Goal: Task Accomplishment & Management: Manage account settings

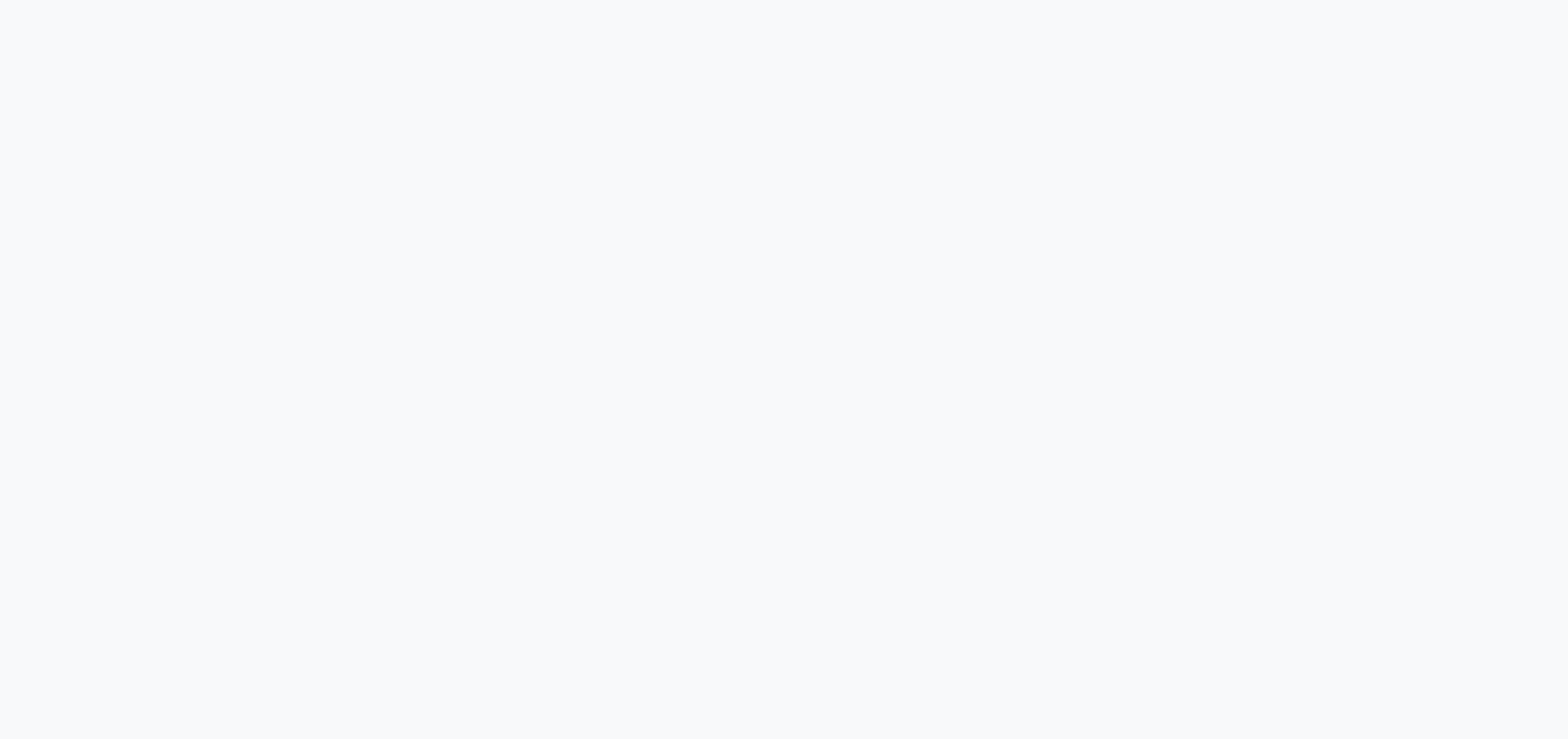
select select "service"
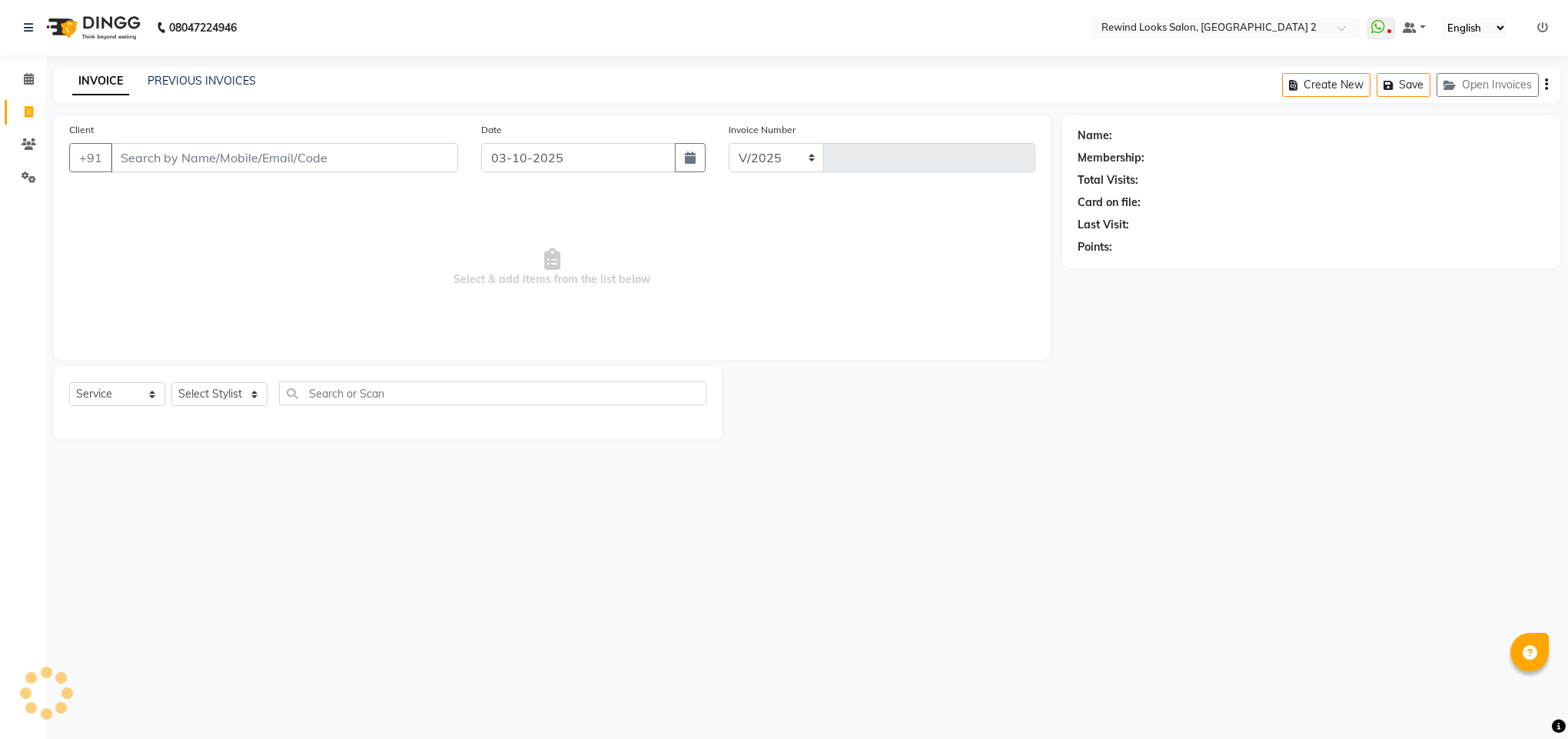
select select "4640"
type input "10664"
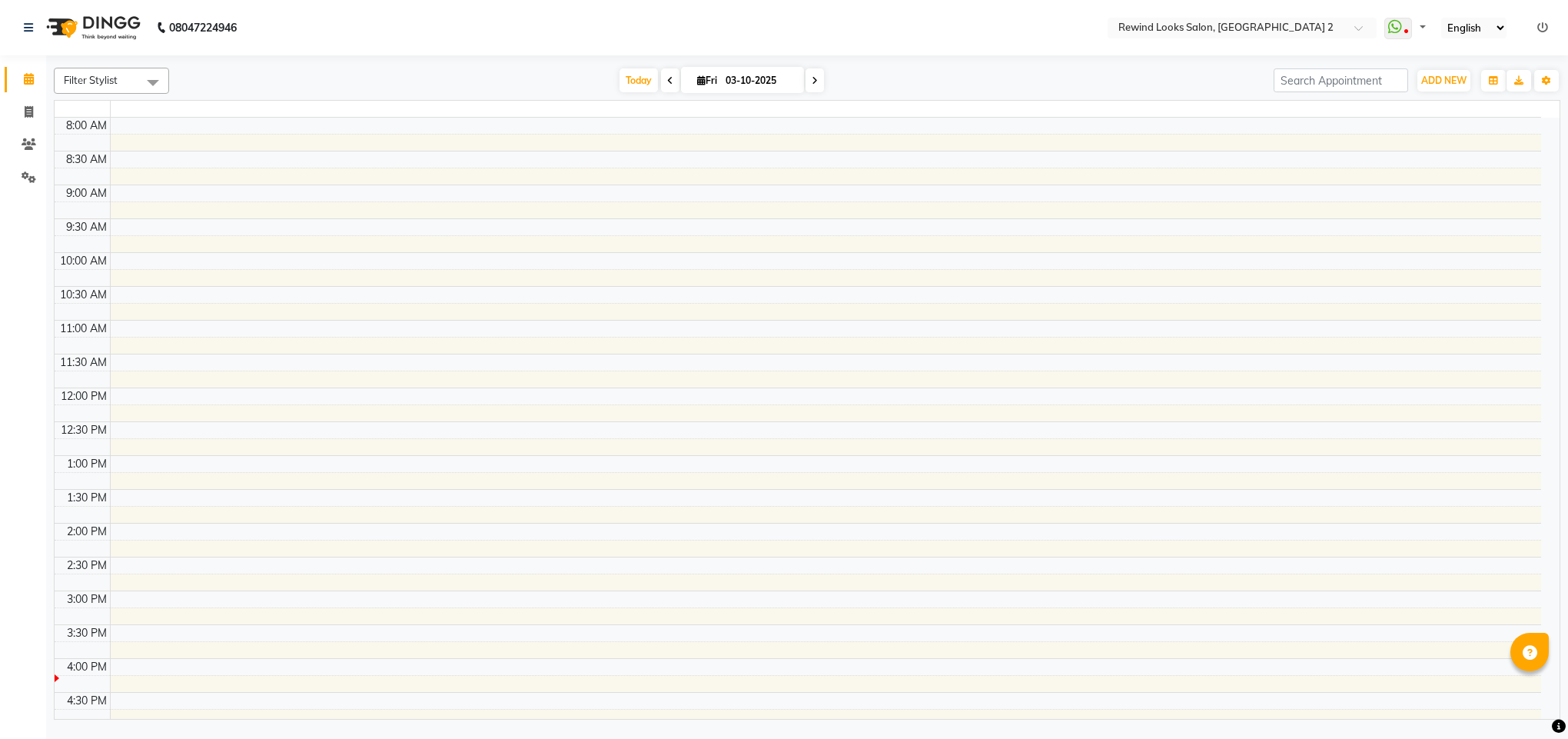
select select "en"
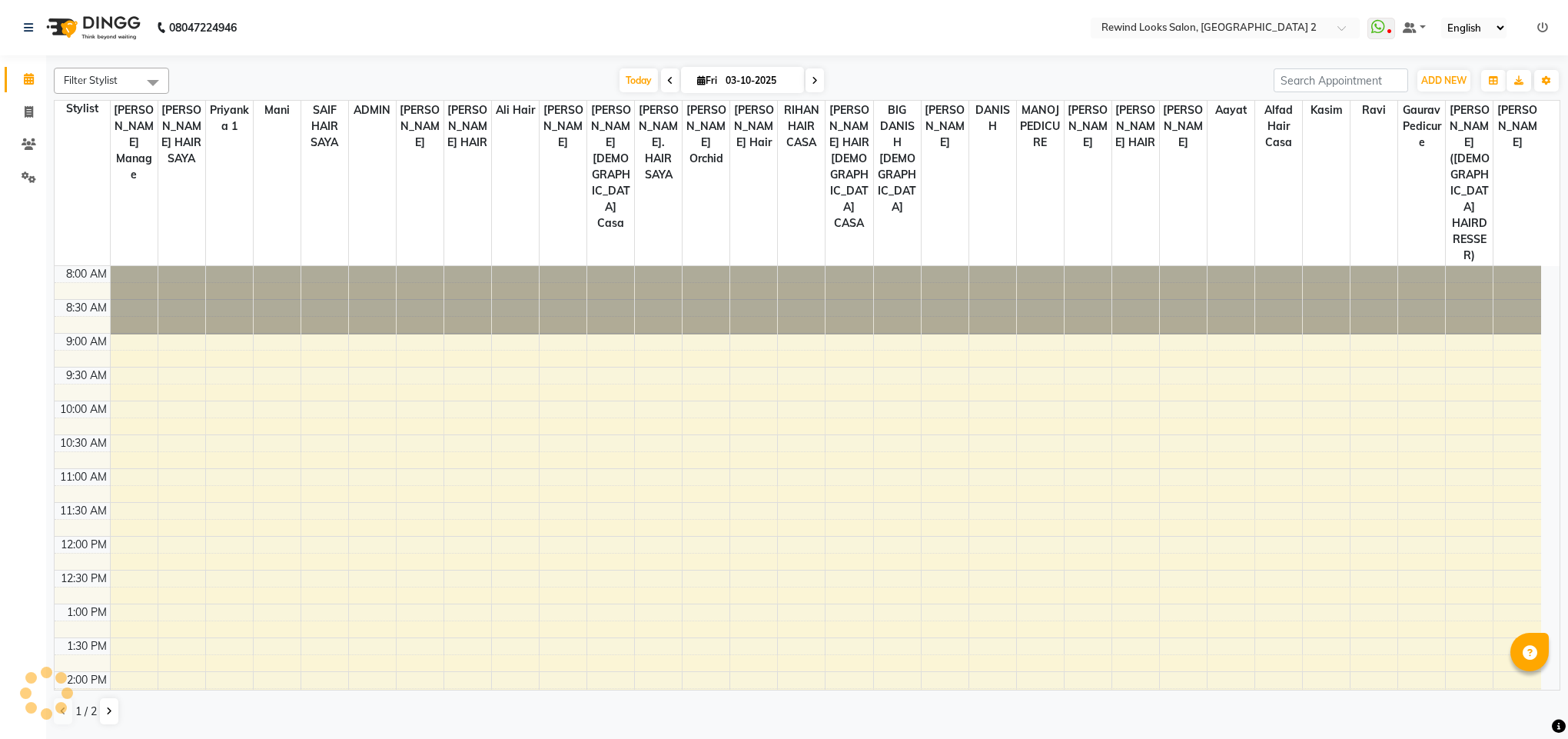
click at [1534, 28] on ul "WhatsApp Status ✕ Status: Disconnected Recent Service Activity: [DATE] 05:30 AM…" at bounding box center [1462, 28] width 189 height 21
click at [1545, 28] on icon at bounding box center [1542, 27] width 11 height 11
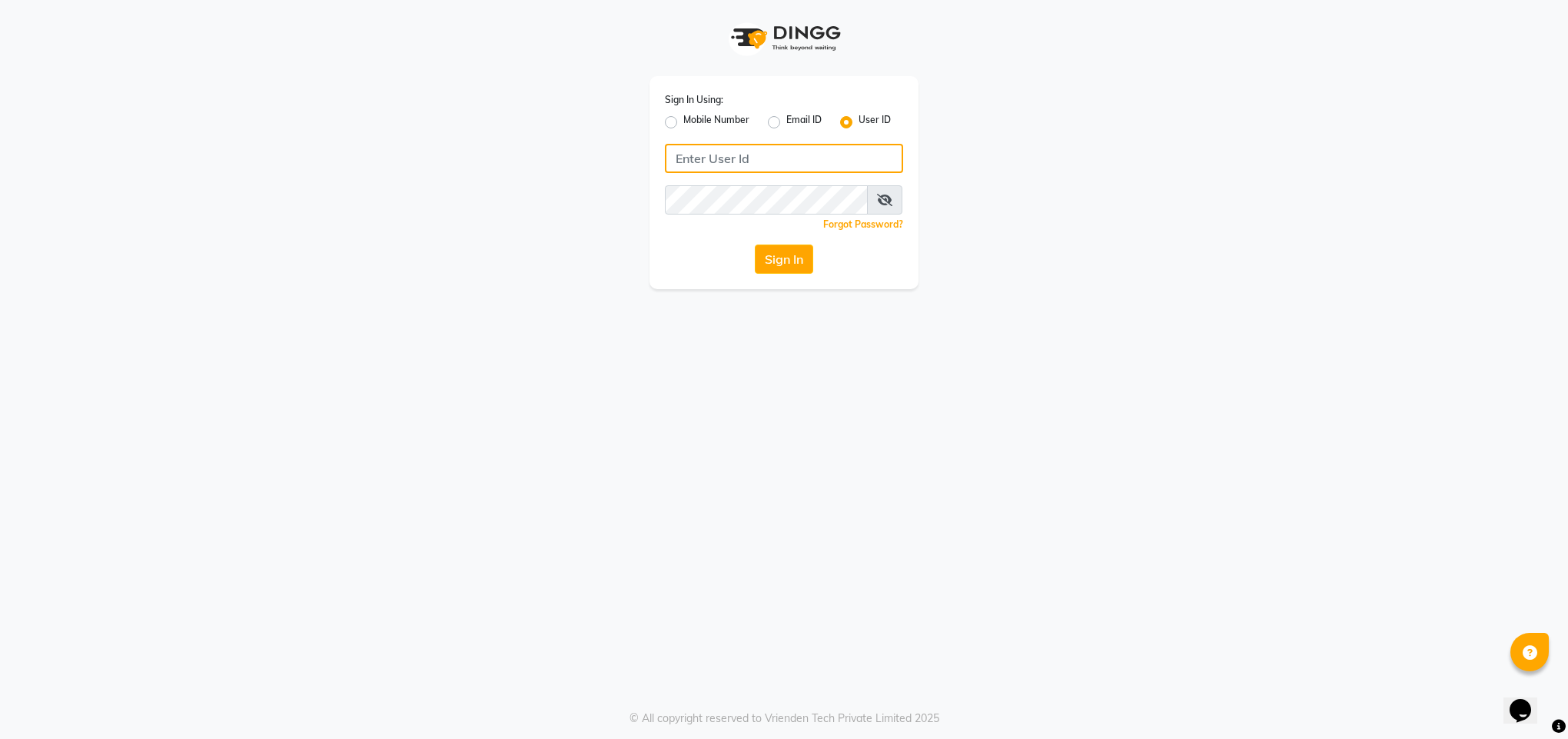
click at [754, 159] on input "Username" at bounding box center [784, 159] width 238 height 29
type input "rewindlooks"
click at [778, 252] on button "Sign In" at bounding box center [784, 259] width 59 height 29
